Goal: Book appointment/travel/reservation

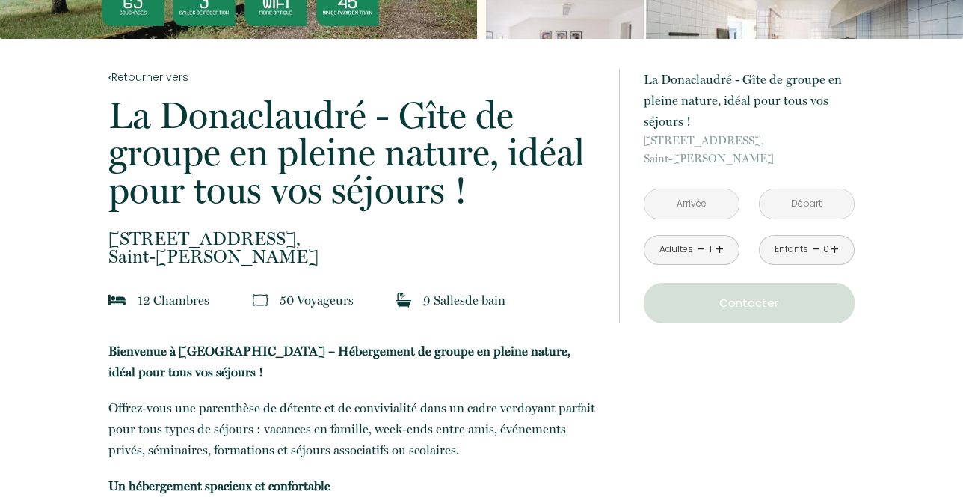
scroll to position [256, 0]
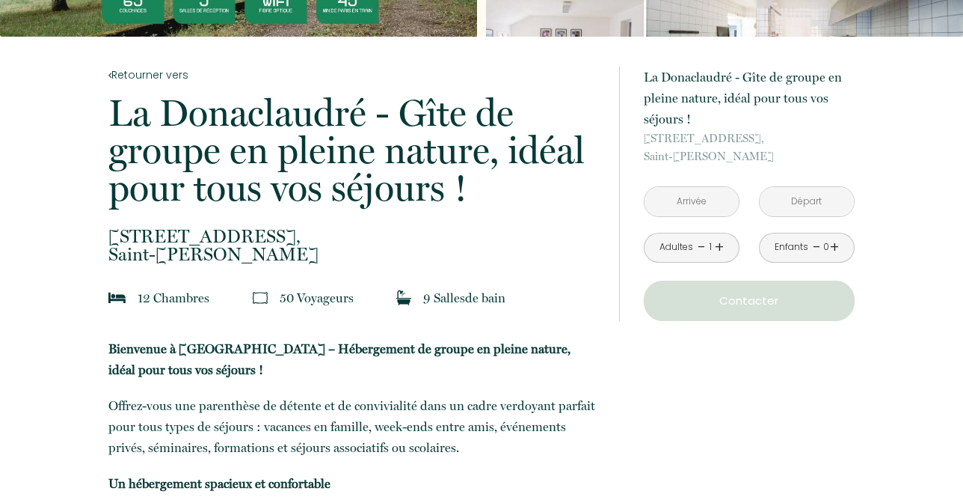
click at [697, 209] on input "text" at bounding box center [692, 201] width 94 height 29
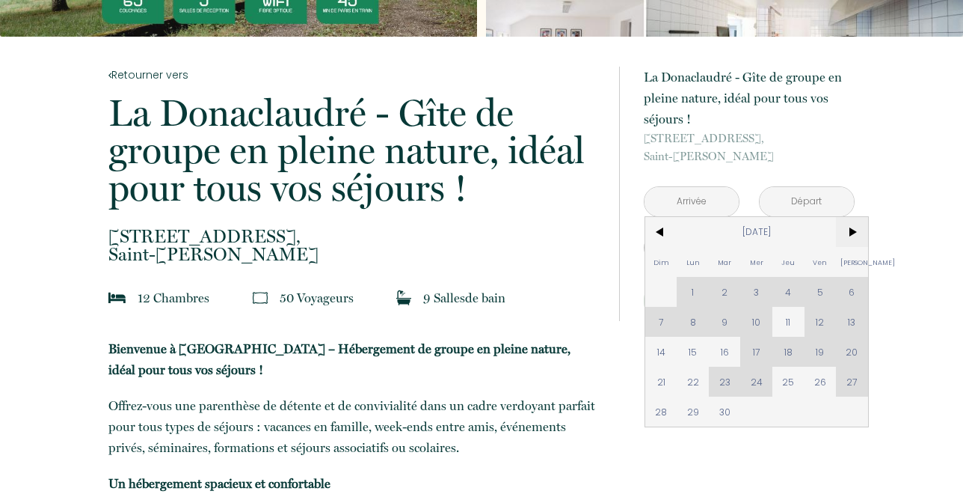
click at [846, 234] on span ">" at bounding box center [852, 232] width 32 height 30
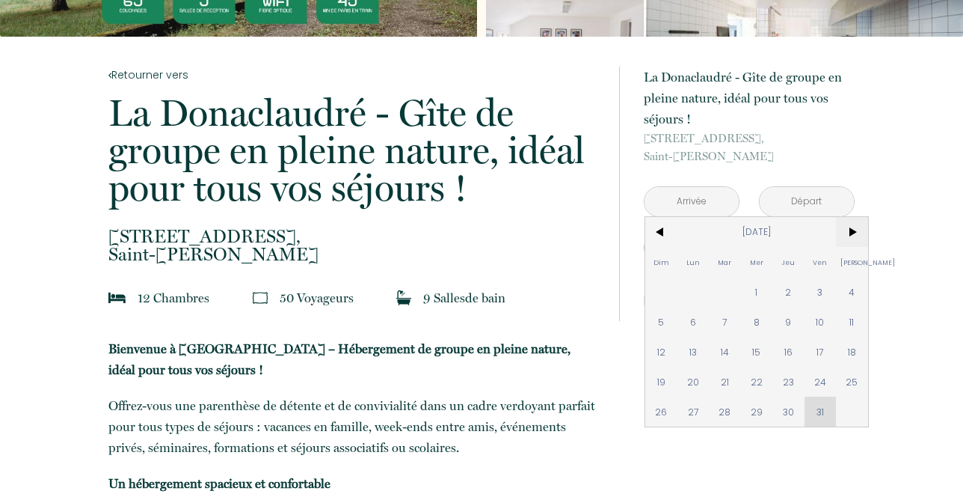
click at [846, 234] on span ">" at bounding box center [852, 232] width 32 height 30
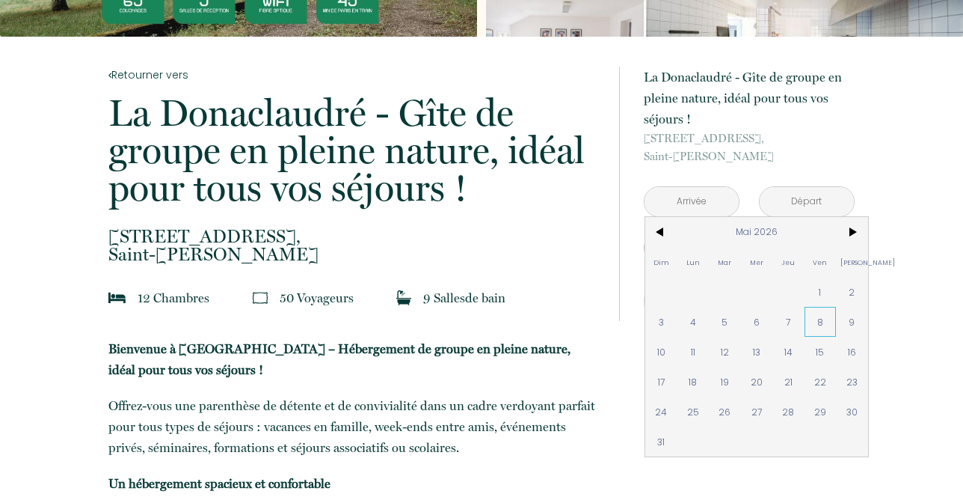
click at [814, 325] on span "8" at bounding box center [821, 322] width 32 height 30
click at [814, 328] on div "à partir de 1200 € La Donaclaudré - Gîte de groupe en pleine nature, idéal pour…" at bounding box center [737, 194] width 236 height 314
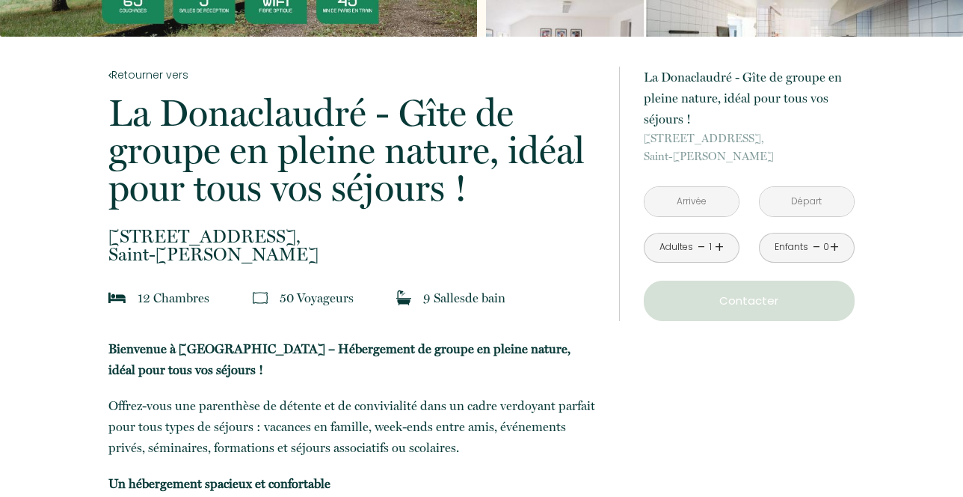
type input "[DATE]"
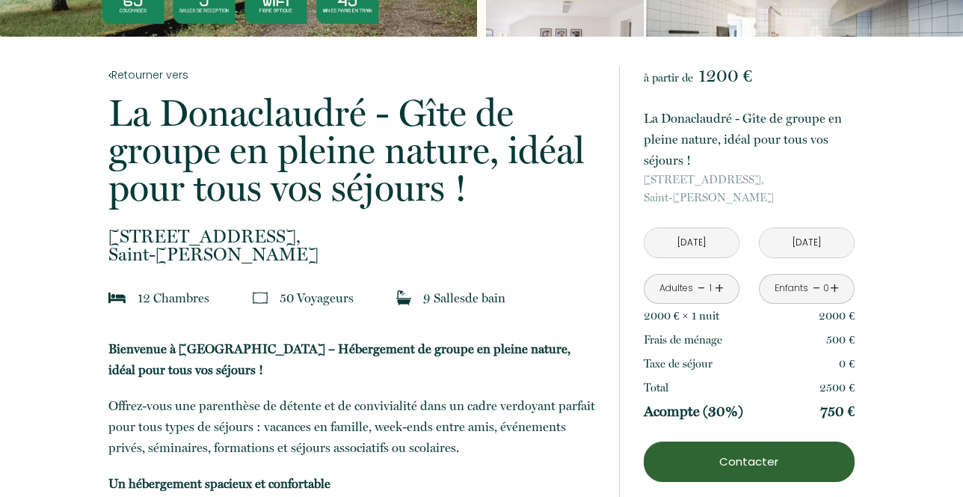
click at [807, 251] on input "[DATE]" at bounding box center [807, 242] width 94 height 29
click at [807, 244] on input "[DATE]" at bounding box center [807, 242] width 94 height 29
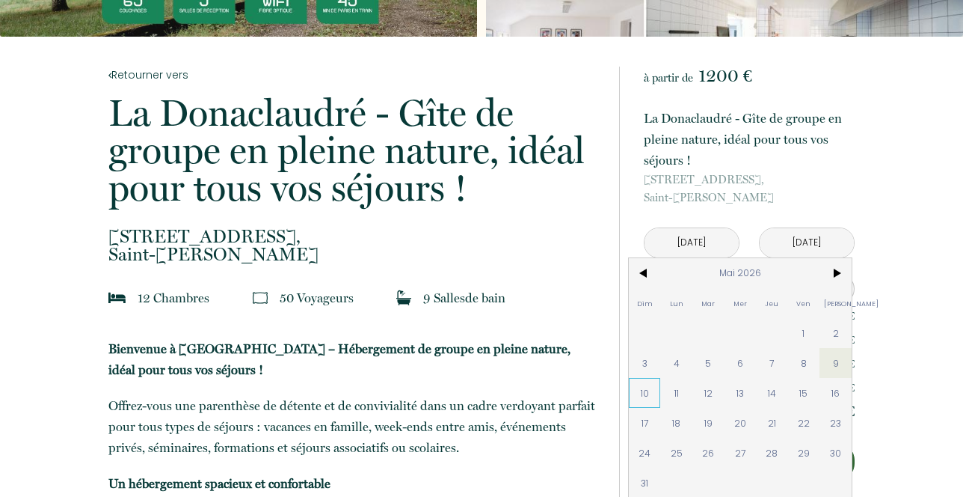
click at [651, 388] on span "10" at bounding box center [645, 393] width 32 height 30
type input "[DATE]"
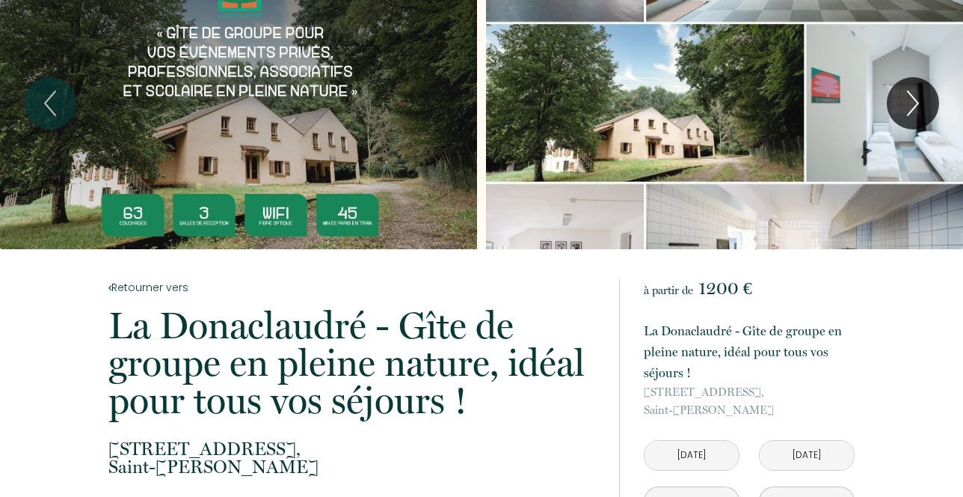
scroll to position [0, 0]
